Goal: Information Seeking & Learning: Understand process/instructions

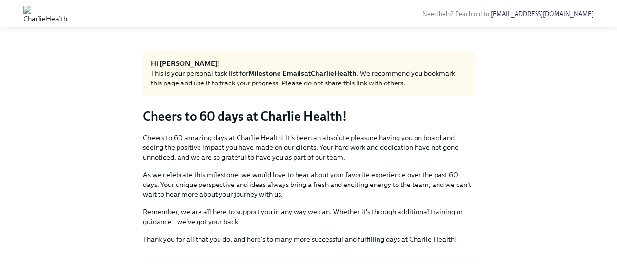
click at [320, 64] on div "Hi Iris!" at bounding box center [309, 64] width 316 height 10
click at [308, 72] on div "This is your personal task list for Milestone Emails at CharlieHealth . We reco…" at bounding box center [309, 78] width 316 height 20
click at [247, 138] on p "Cheers to 60 amazing days at Charlie Health! It's been an absolute pleasure hav…" at bounding box center [309, 147] width 332 height 29
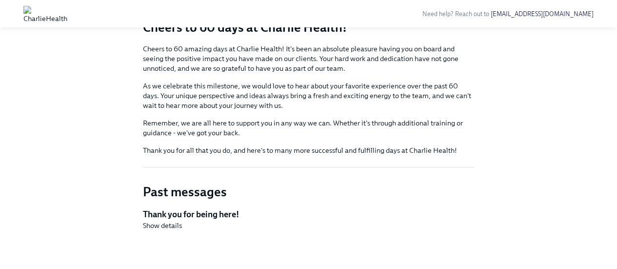
click at [177, 168] on div "Hi Iris! This is your personal task list for Milestone Emails at CharlieHealth …" at bounding box center [309, 104] width 332 height 284
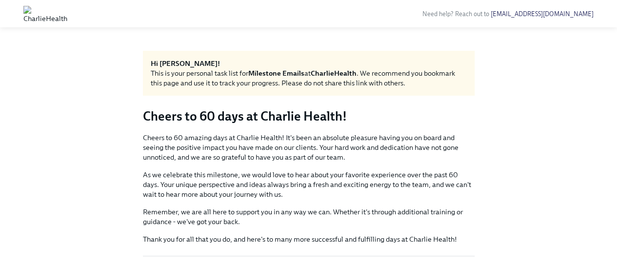
click at [237, 71] on div "This is your personal task list for Milestone Emails at CharlieHealth . We reco…" at bounding box center [309, 78] width 316 height 20
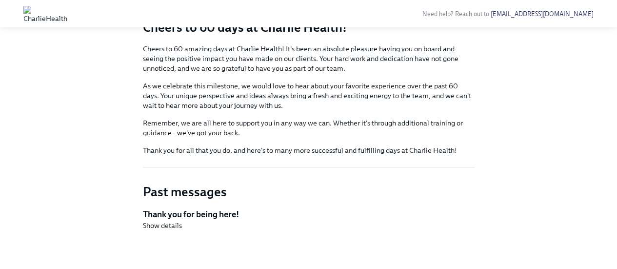
drag, startPoint x: 177, startPoint y: 215, endPoint x: 167, endPoint y: 219, distance: 10.3
click at [178, 214] on h5 "Thank you for being here!" at bounding box center [309, 214] width 332 height 12
click at [159, 224] on span "Show details" at bounding box center [162, 225] width 39 height 10
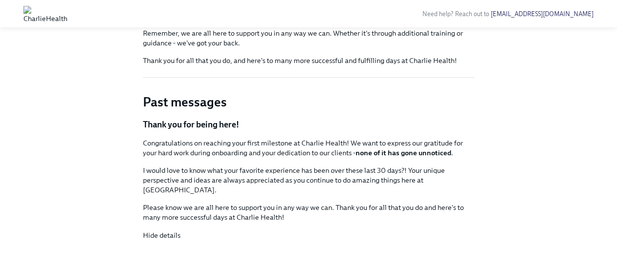
scroll to position [0, 0]
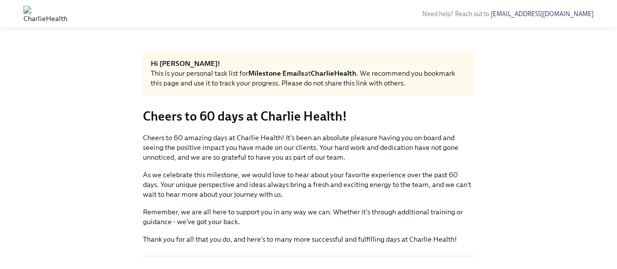
click at [33, 11] on img at bounding box center [45, 14] width 44 height 16
click at [67, 16] on img at bounding box center [45, 14] width 44 height 16
click at [294, 74] on strong "Milestone Emails" at bounding box center [276, 73] width 56 height 9
click at [413, 67] on div "Hi Iris!" at bounding box center [309, 64] width 316 height 10
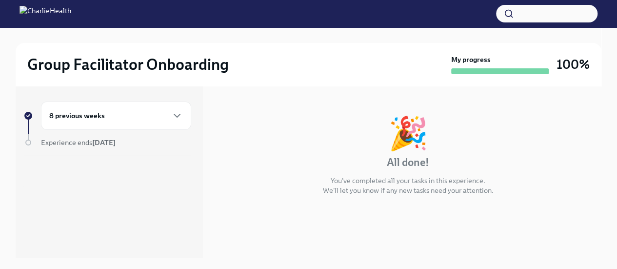
scroll to position [139, 0]
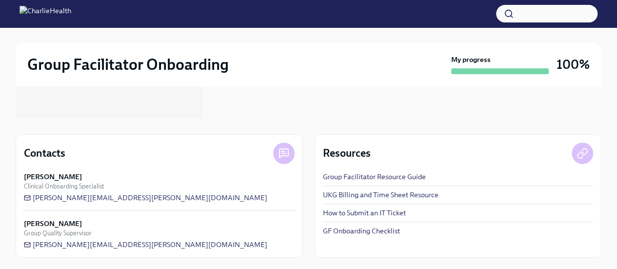
drag, startPoint x: 373, startPoint y: 183, endPoint x: 370, endPoint y: 173, distance: 10.3
click at [373, 179] on div "Group Facilitator Resource Guide UKG Billing and Time Sheet Resource How to Sub…" at bounding box center [458, 204] width 271 height 64
click at [370, 173] on link "Group Facilitator Resource Guide" at bounding box center [374, 177] width 103 height 10
